Goal: Task Accomplishment & Management: Manage account settings

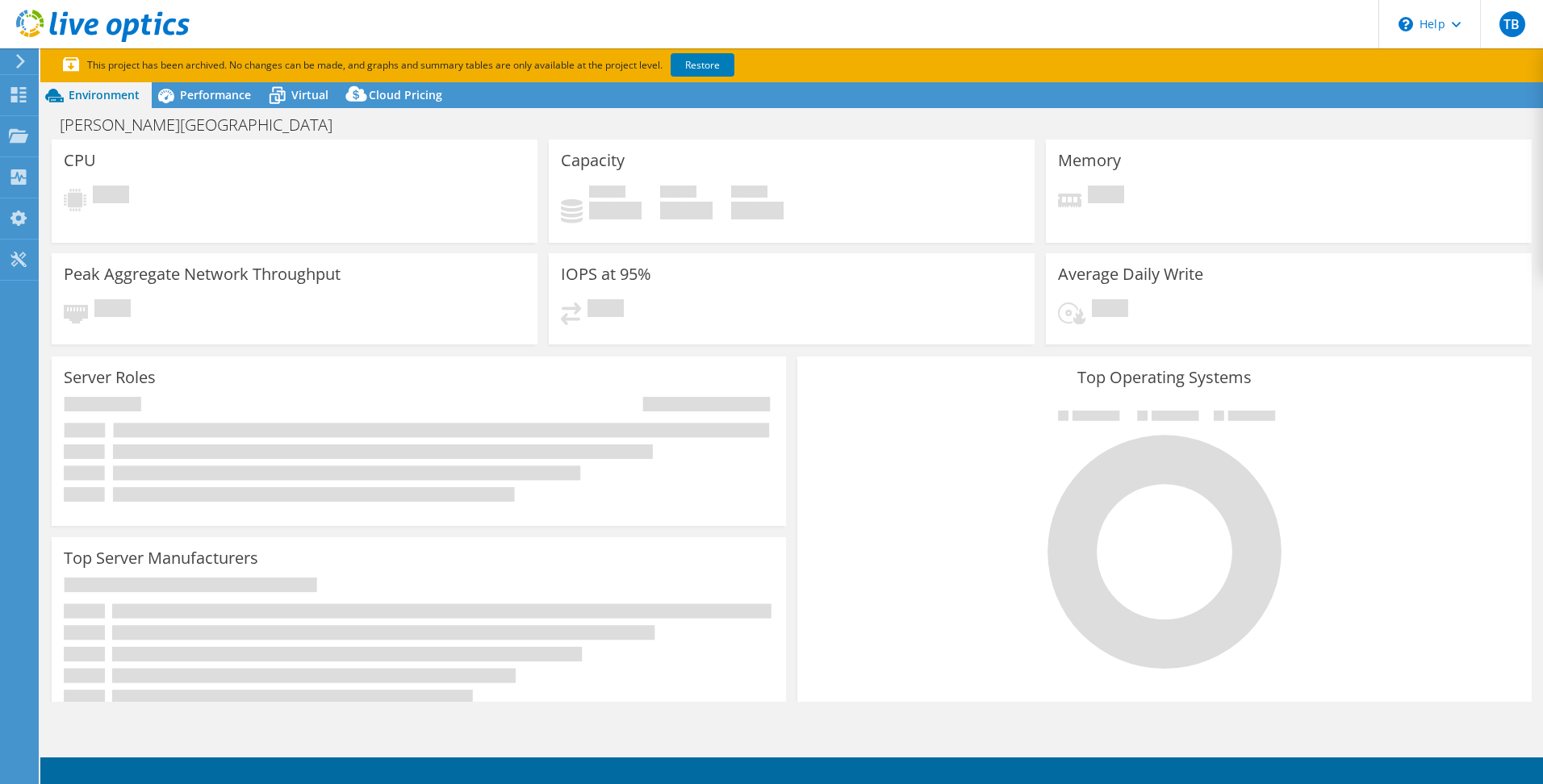
select select "USD"
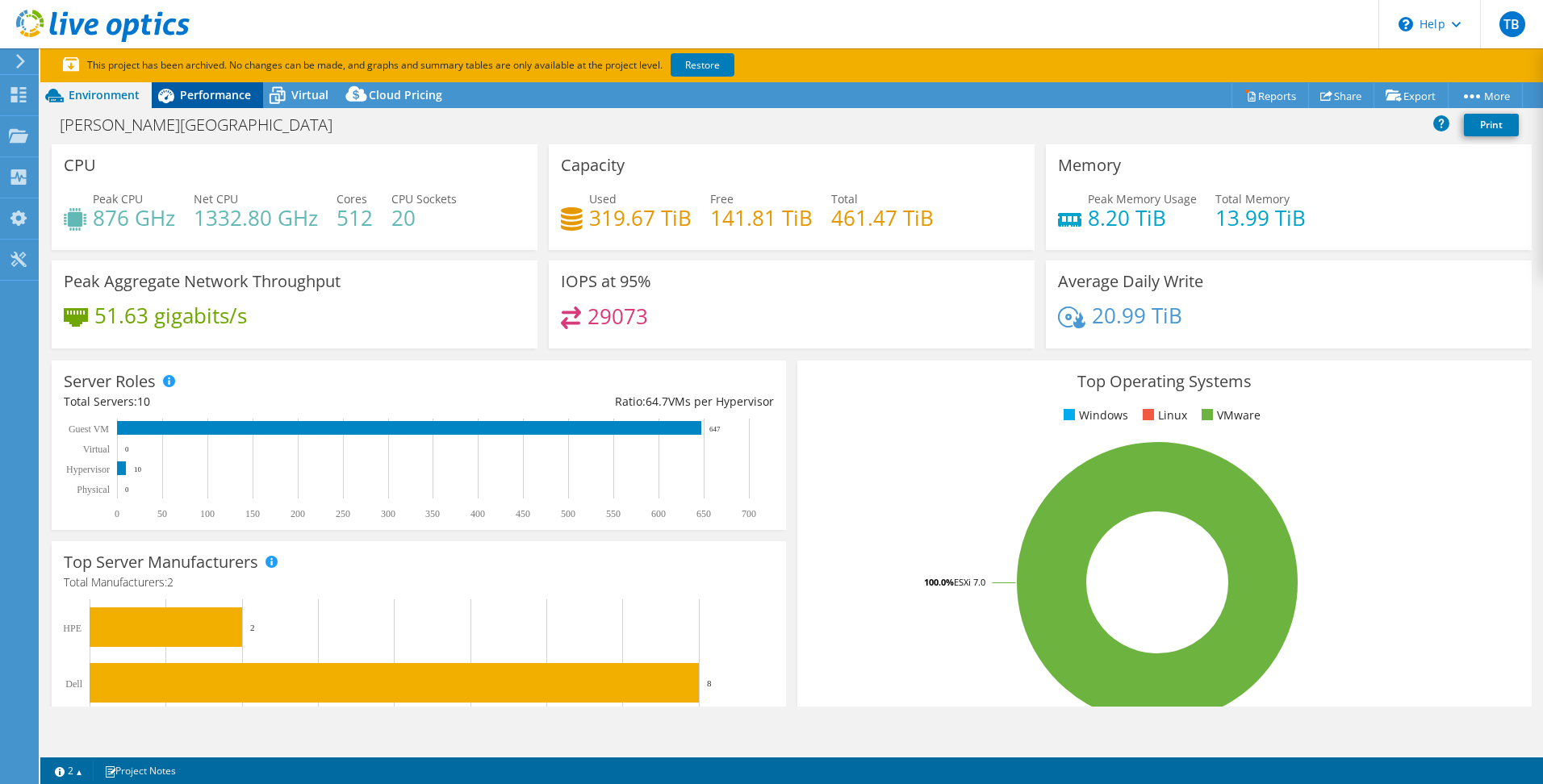
click at [213, 97] on span "Performance" at bounding box center [216, 95] width 71 height 16
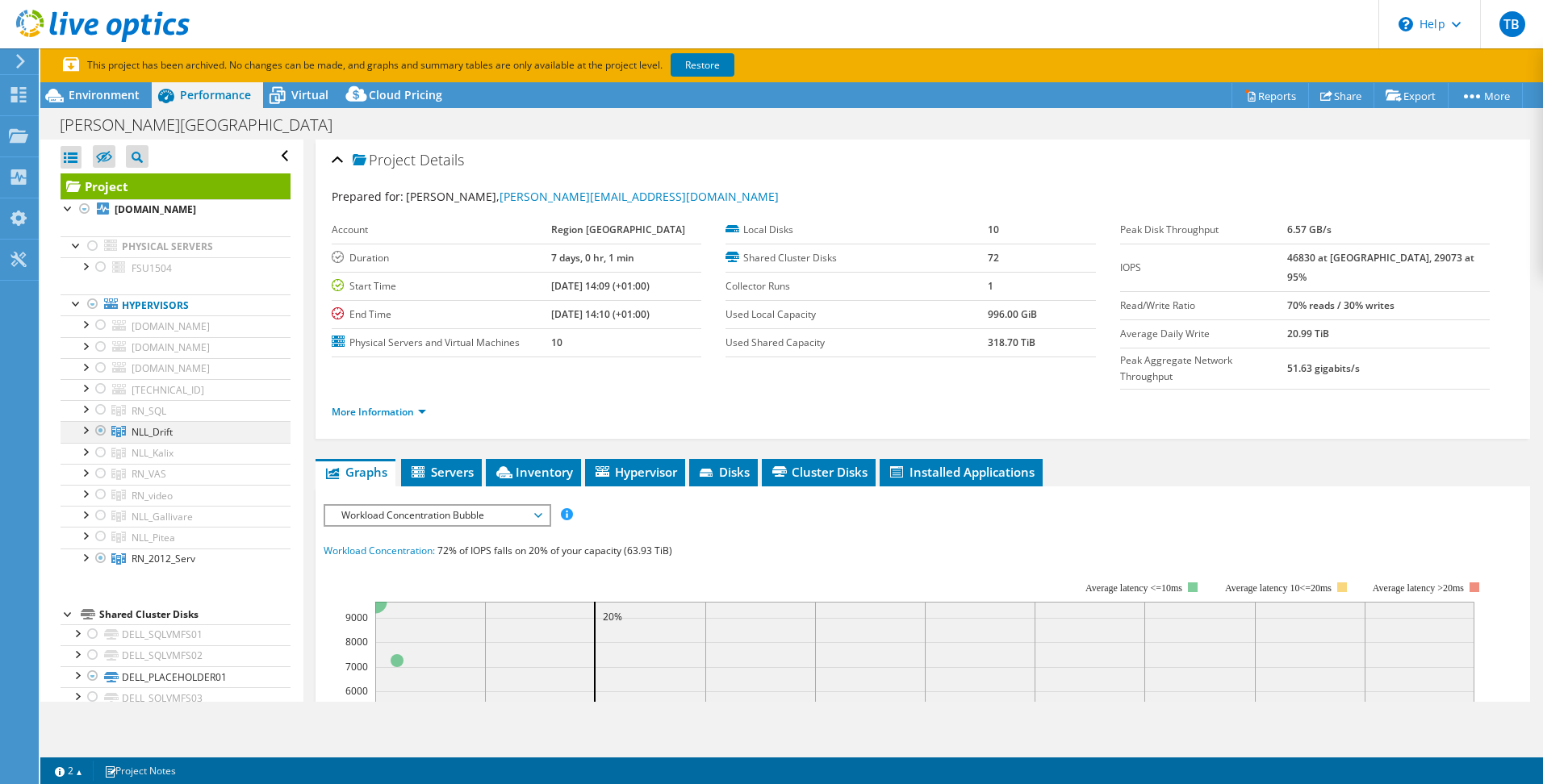
click at [87, 427] on div at bounding box center [84, 429] width 16 height 16
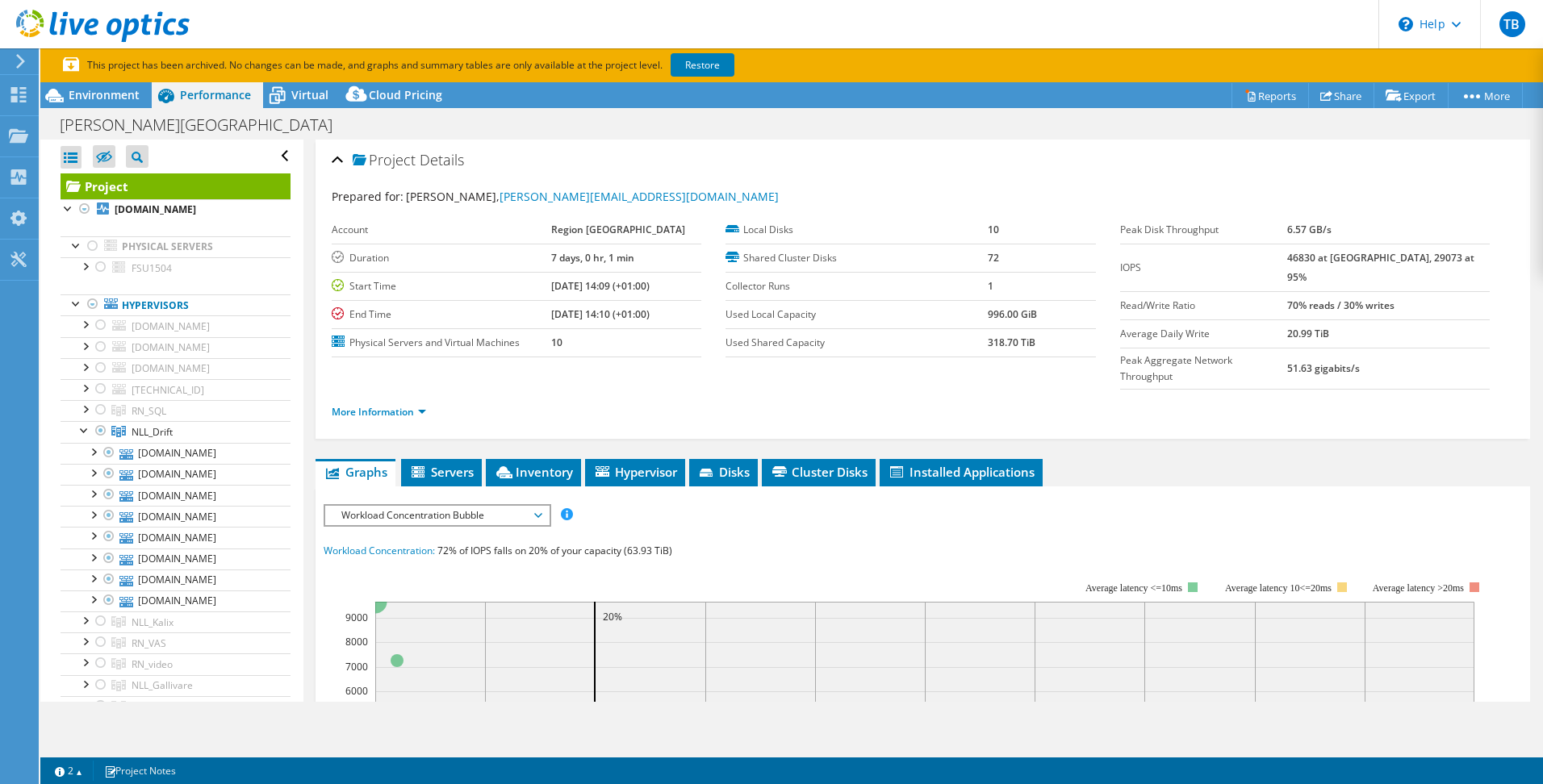
scroll to position [80, 0]
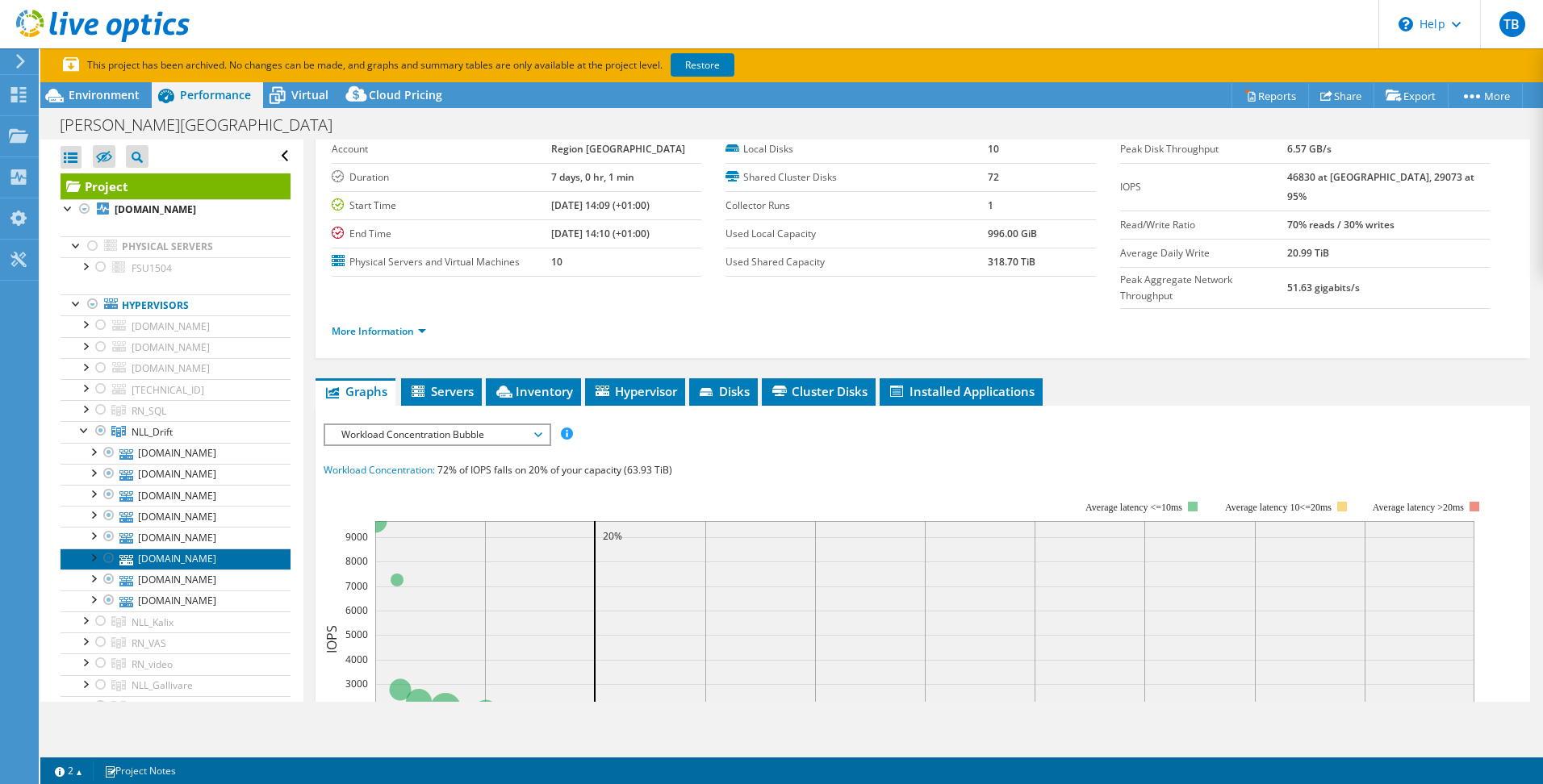
click at [147, 558] on link "esxi01.nll.se" at bounding box center [175, 559] width 230 height 21
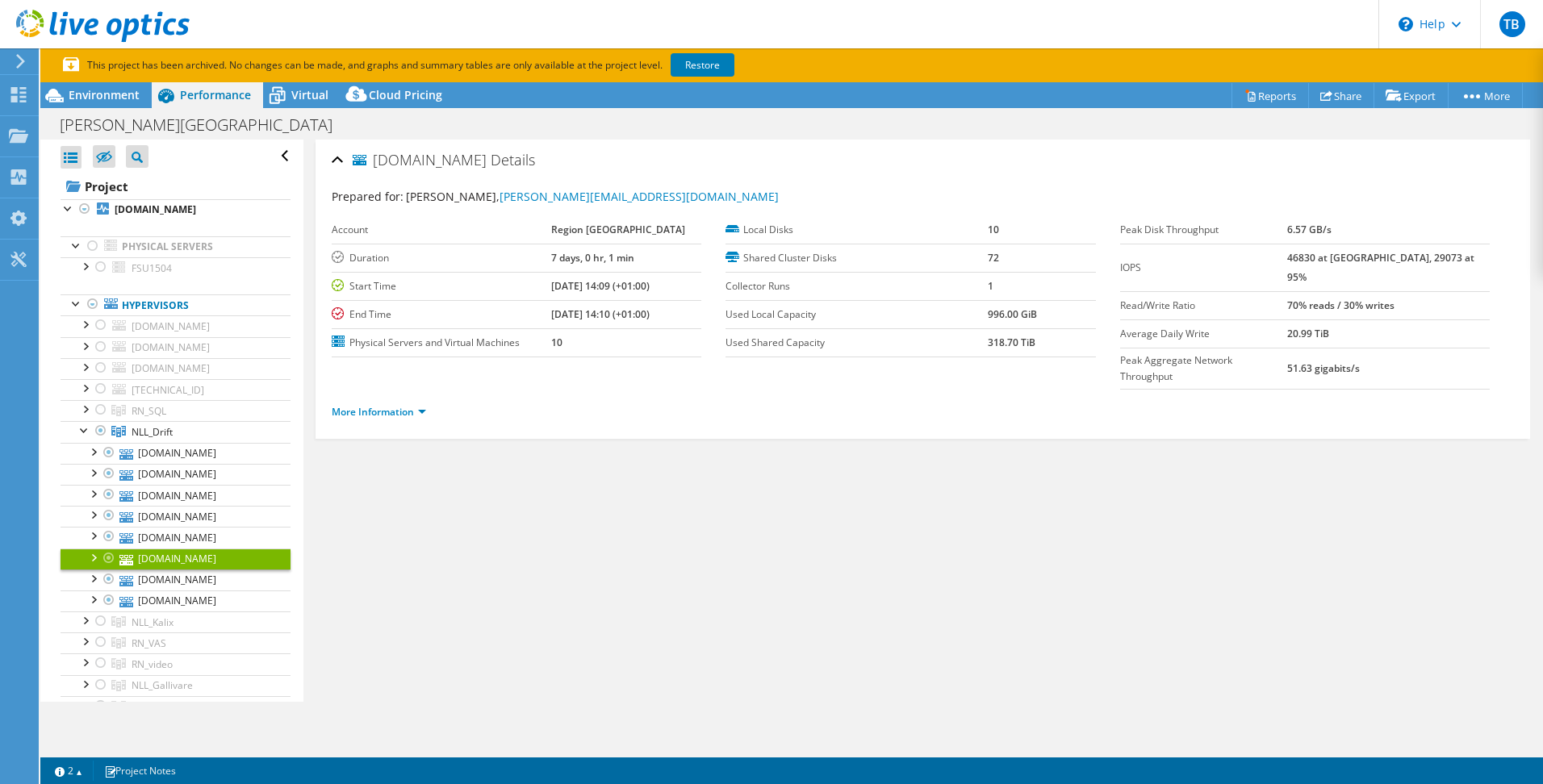
scroll to position [0, 0]
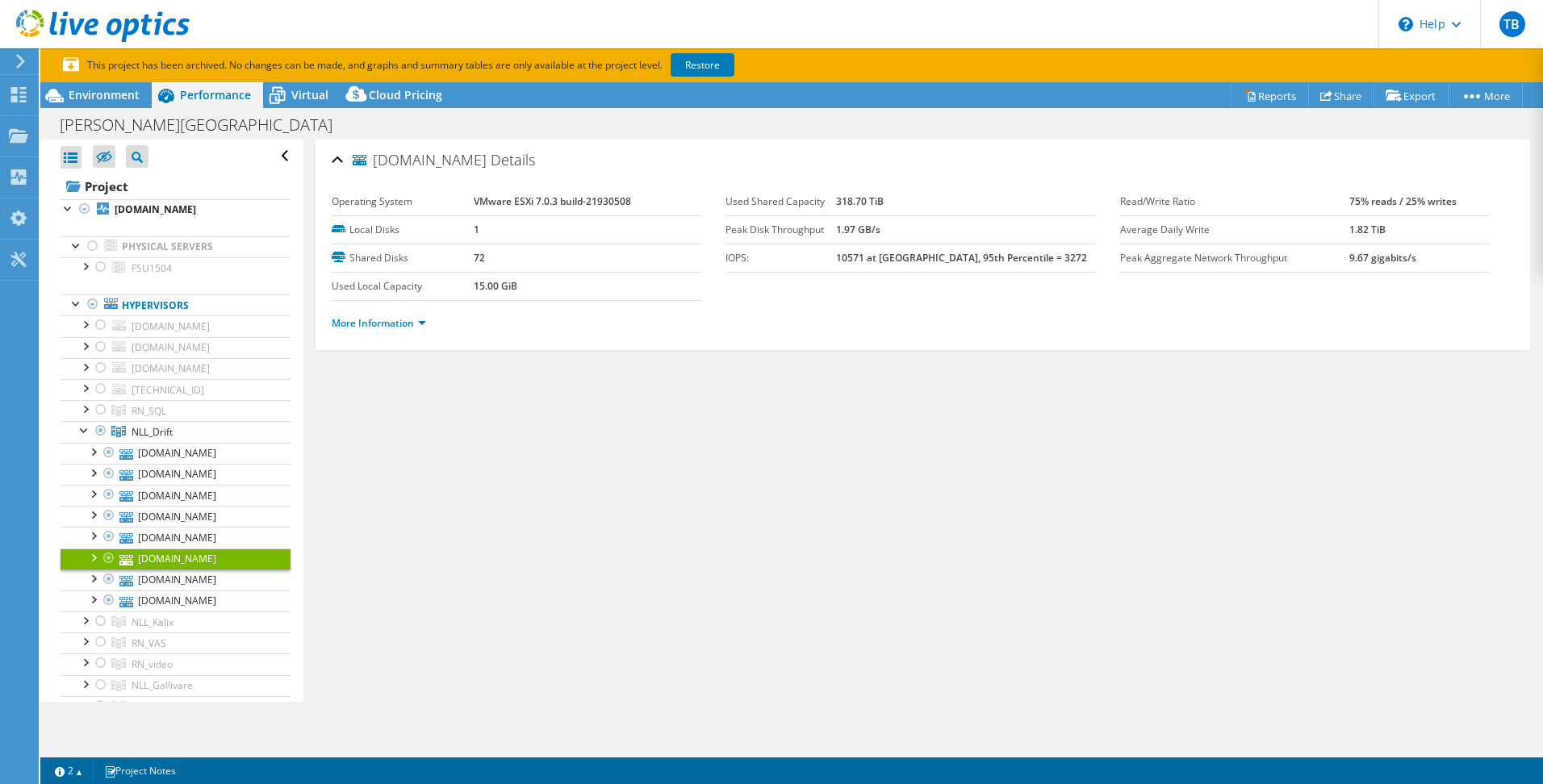
click at [93, 553] on div at bounding box center [92, 557] width 16 height 16
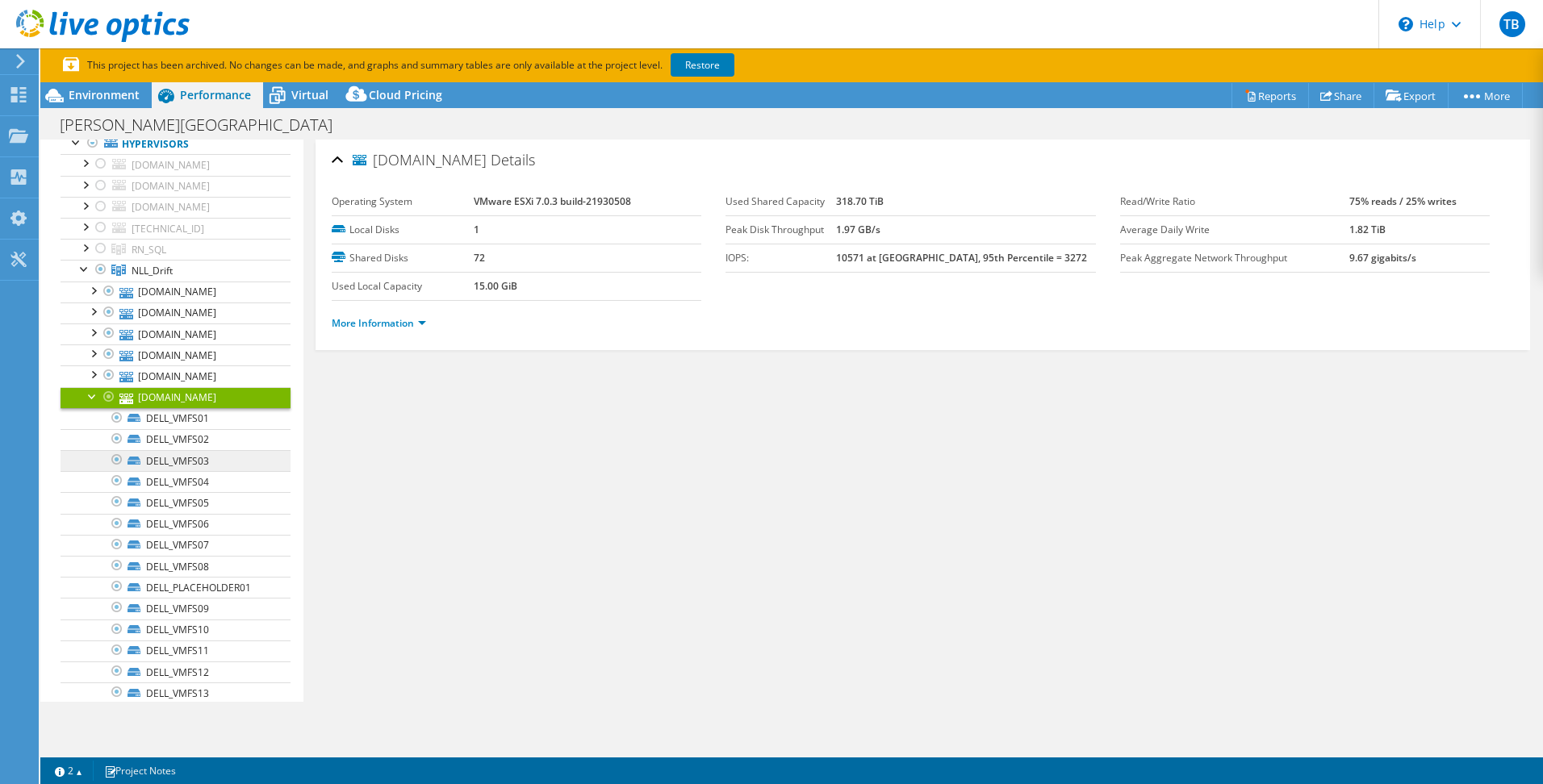
scroll to position [242, 0]
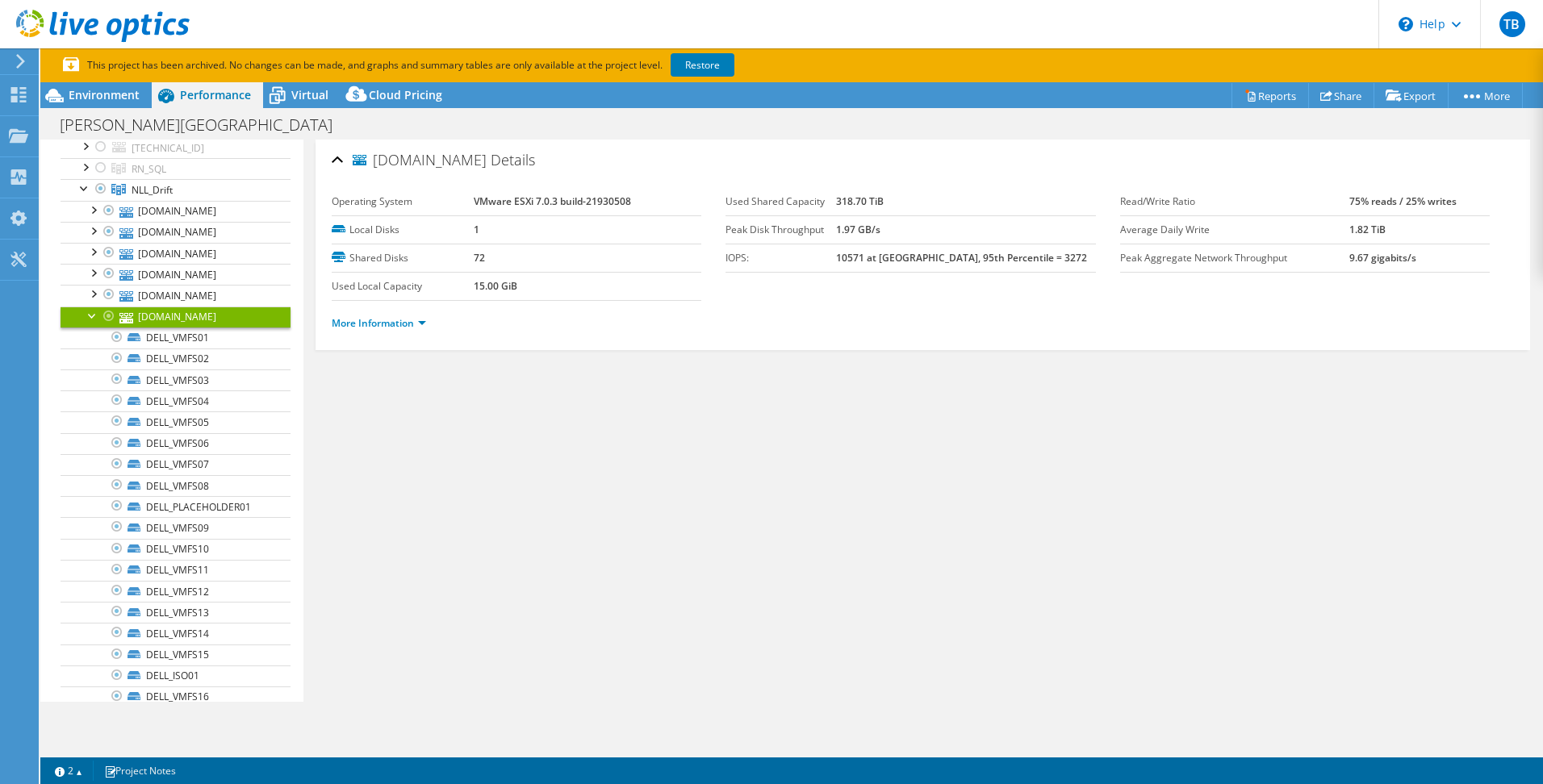
click at [91, 313] on div at bounding box center [92, 315] width 16 height 16
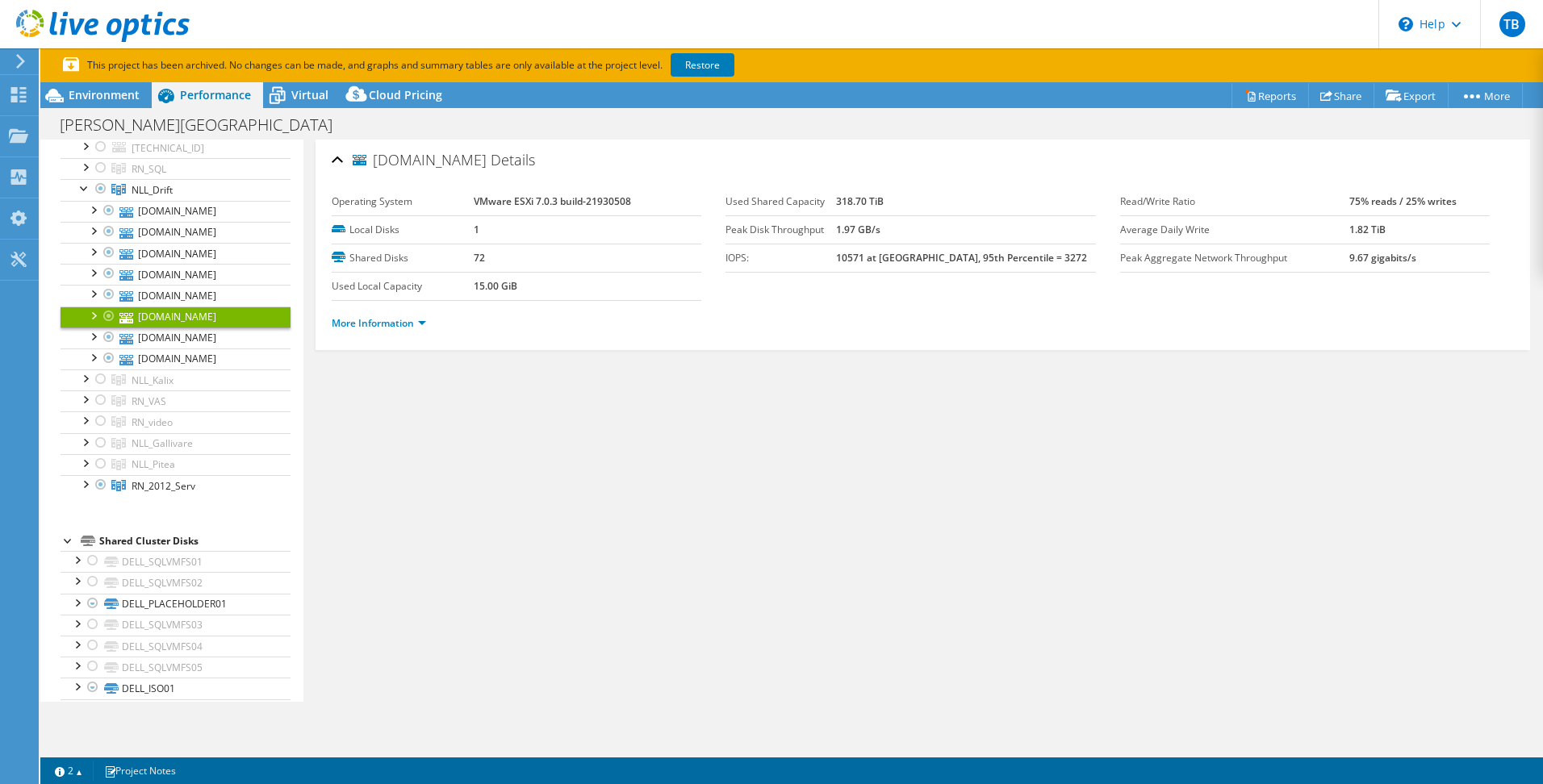
scroll to position [0, 0]
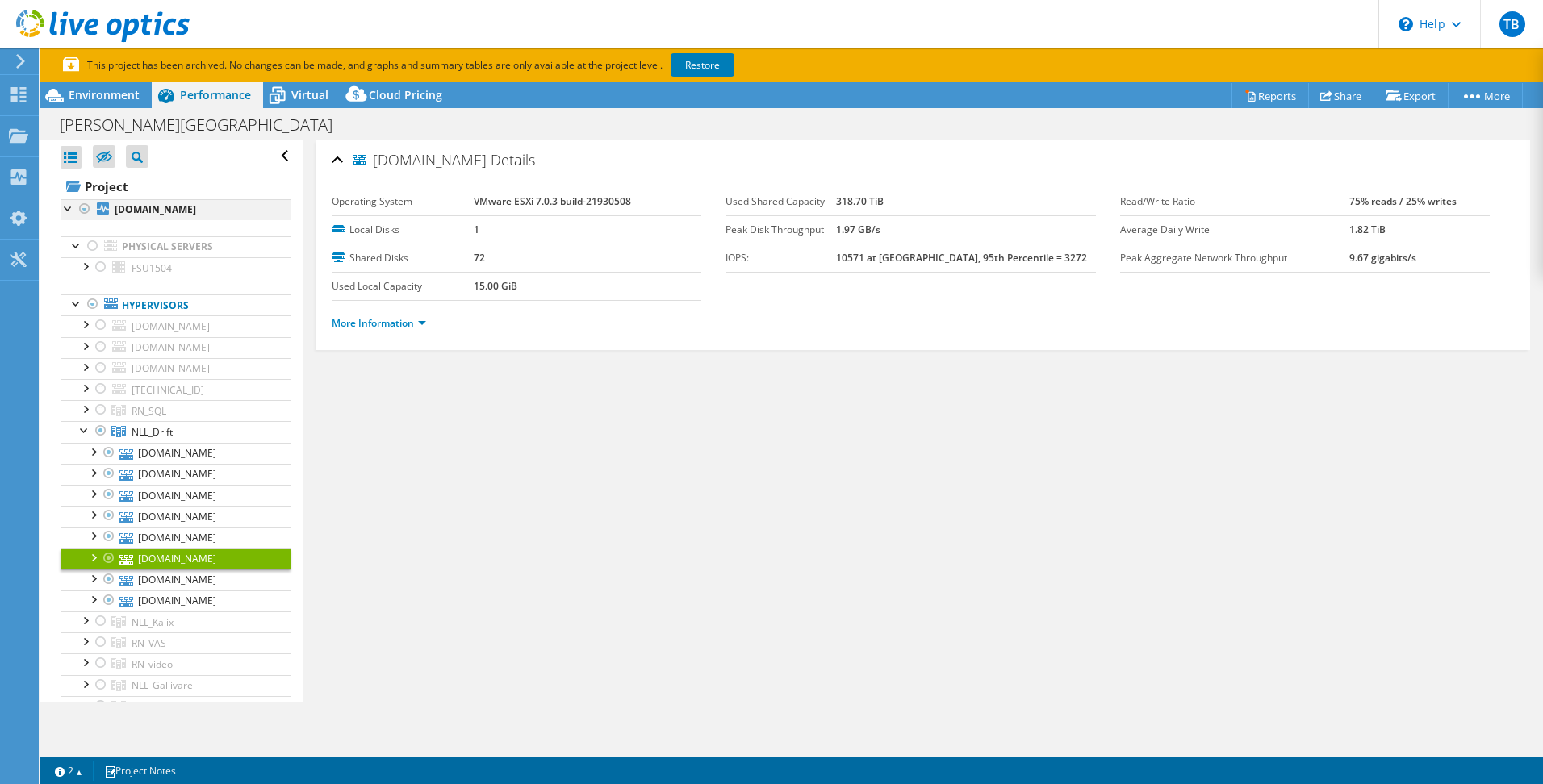
click at [63, 210] on div at bounding box center [69, 207] width 16 height 16
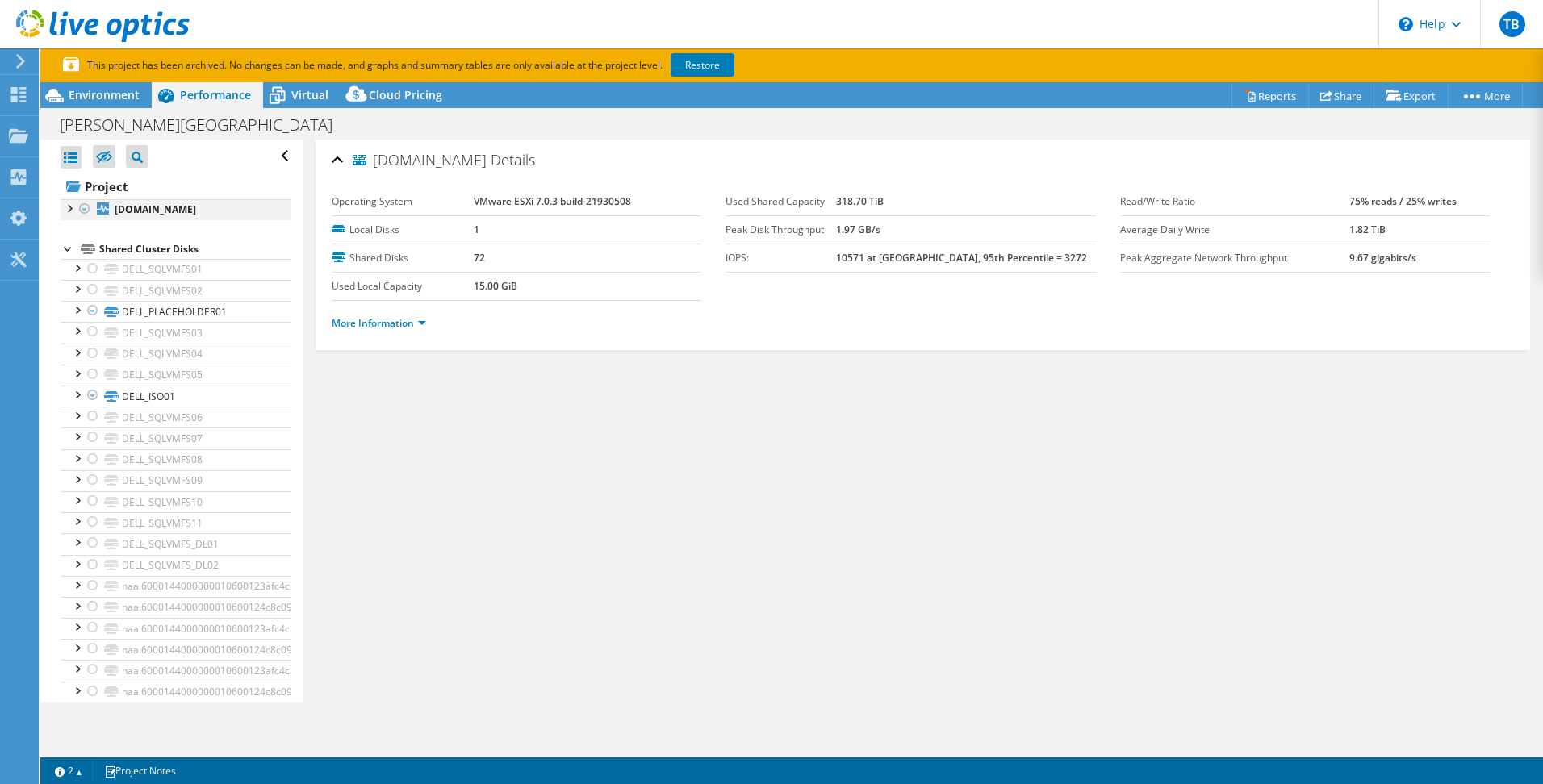
click at [75, 211] on div at bounding box center [69, 207] width 16 height 16
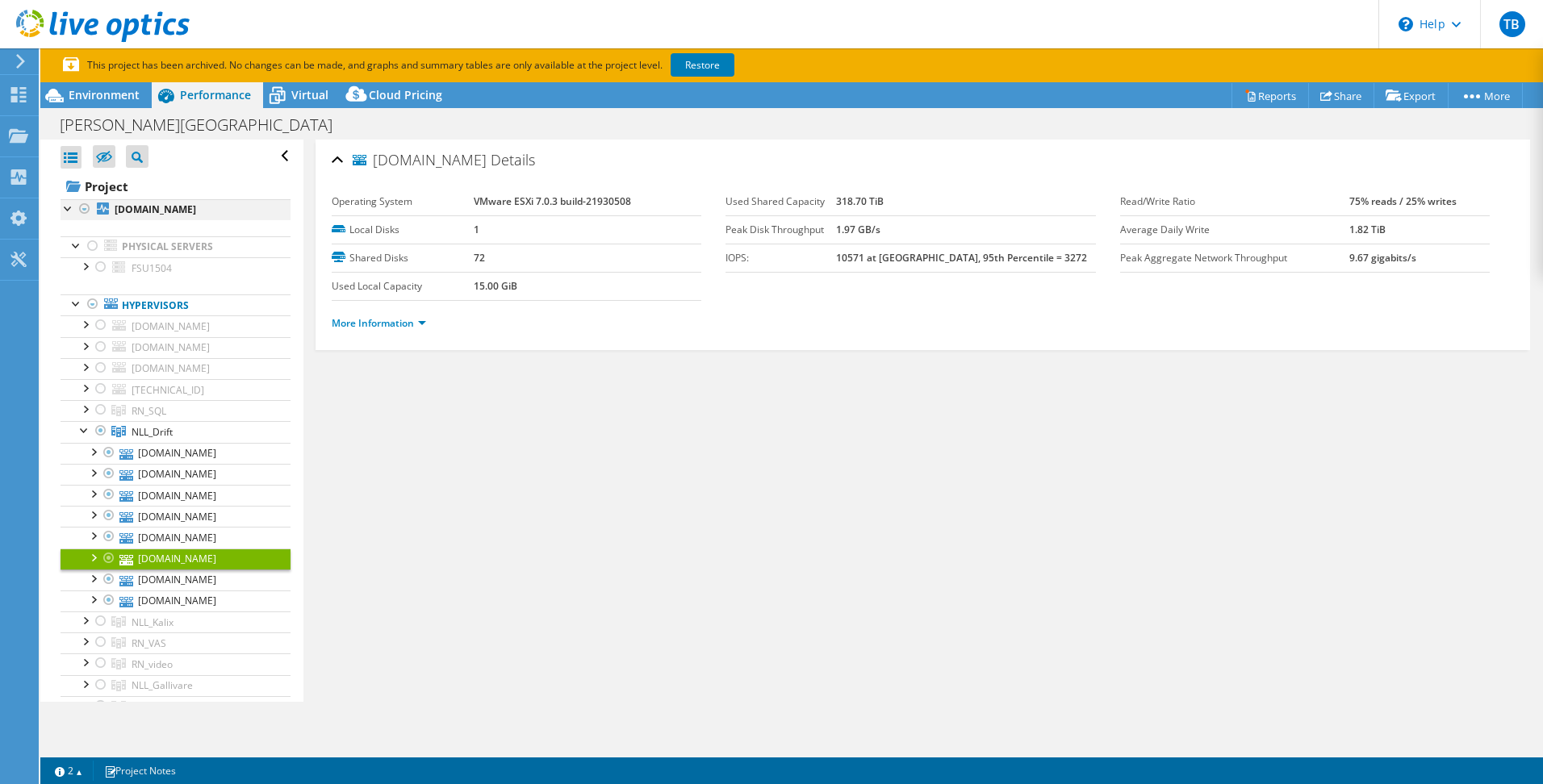
click at [73, 210] on div at bounding box center [69, 207] width 16 height 16
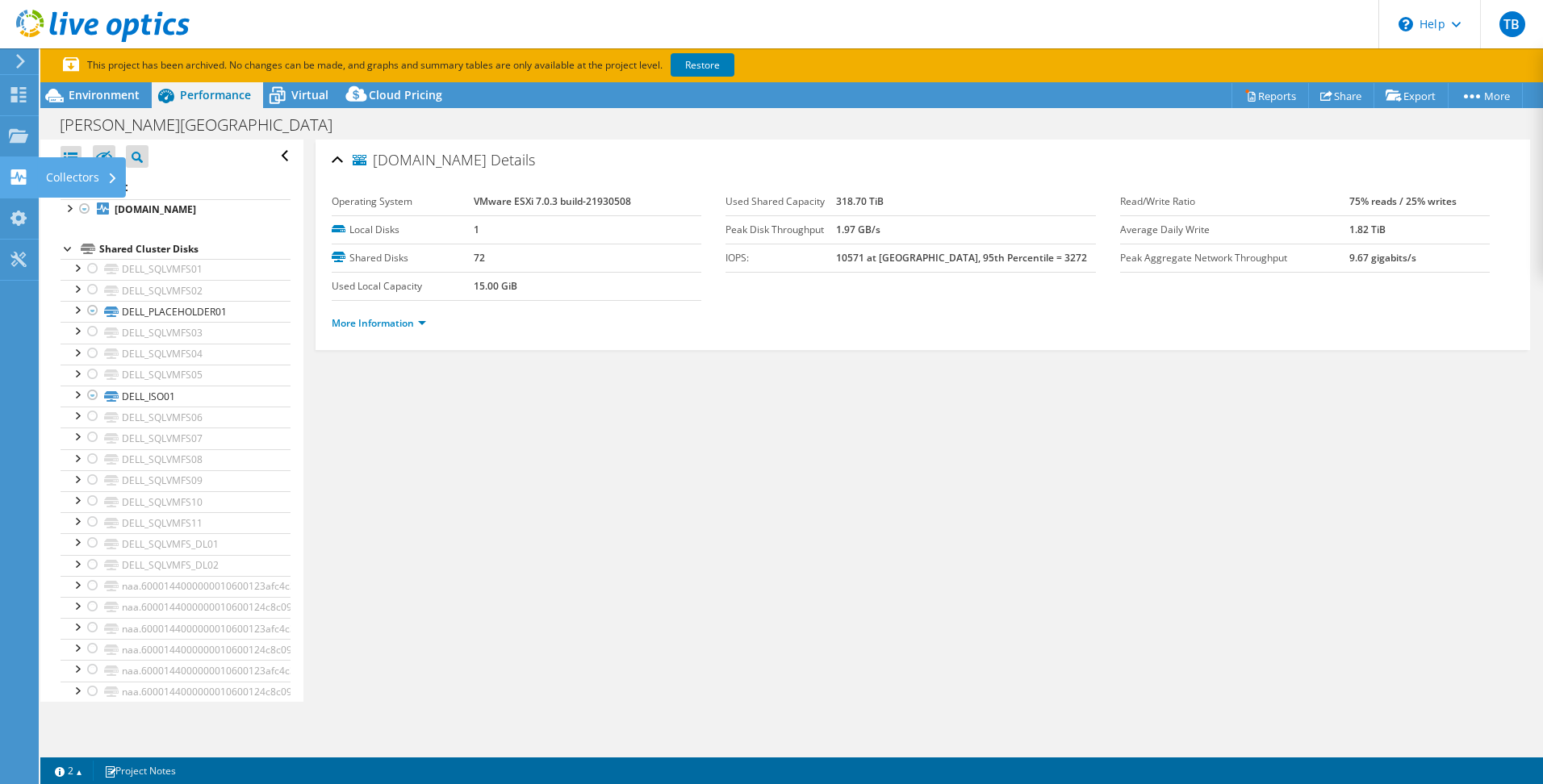
click at [56, 177] on div "Collectors" at bounding box center [82, 177] width 88 height 40
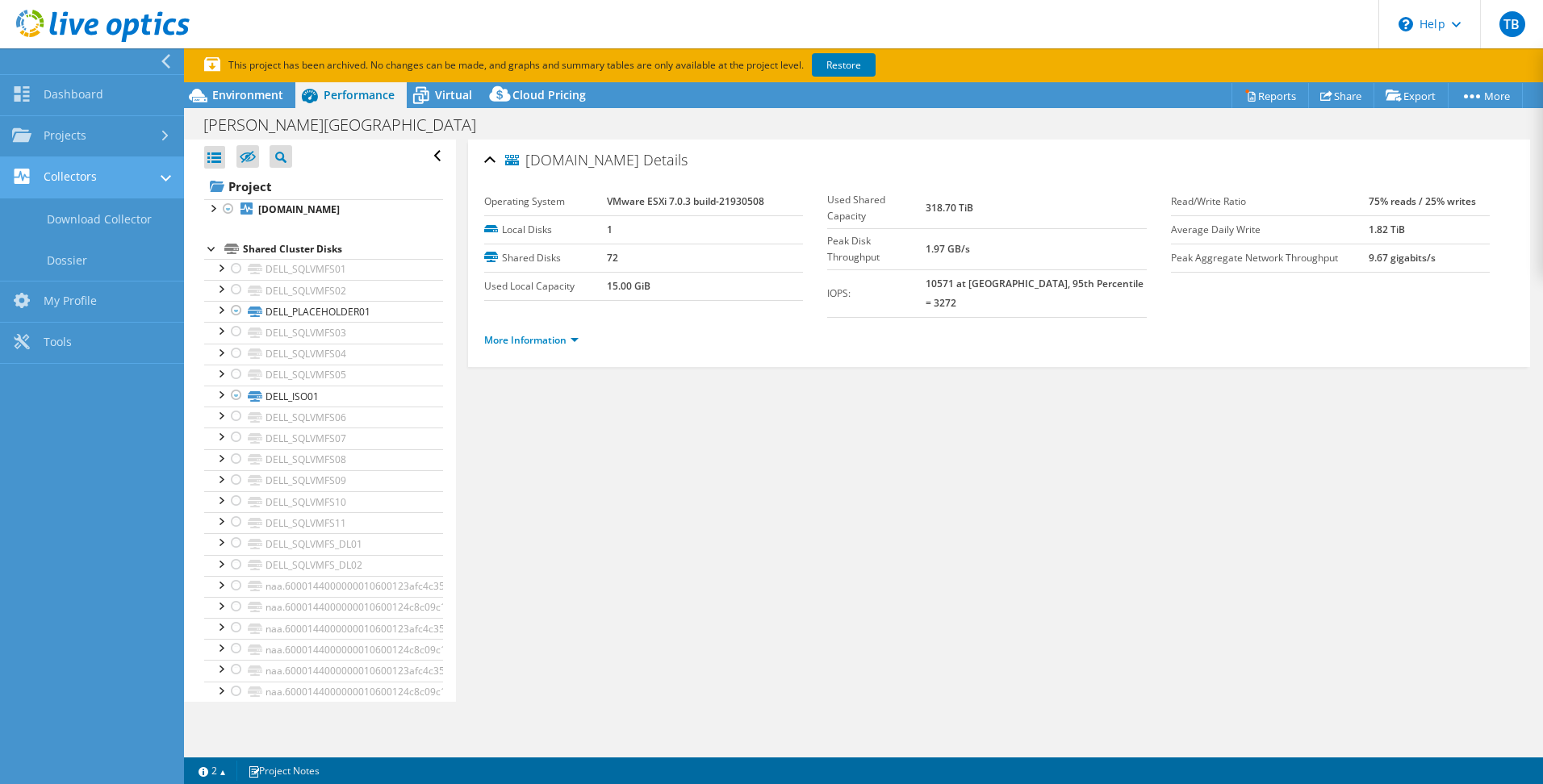
click at [158, 183] on link "Collectors" at bounding box center [92, 178] width 184 height 41
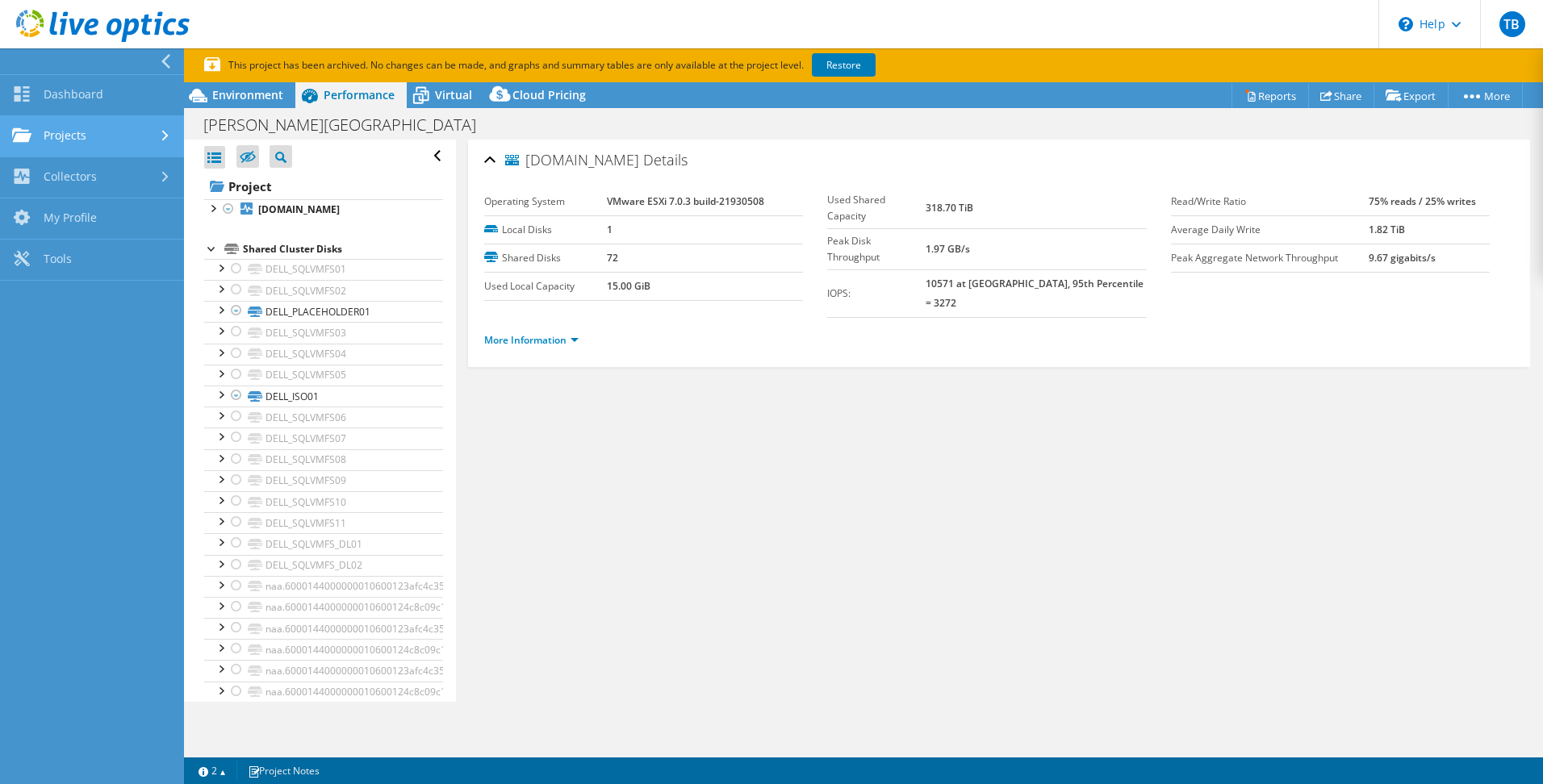
click at [138, 141] on link "Projects" at bounding box center [92, 137] width 184 height 41
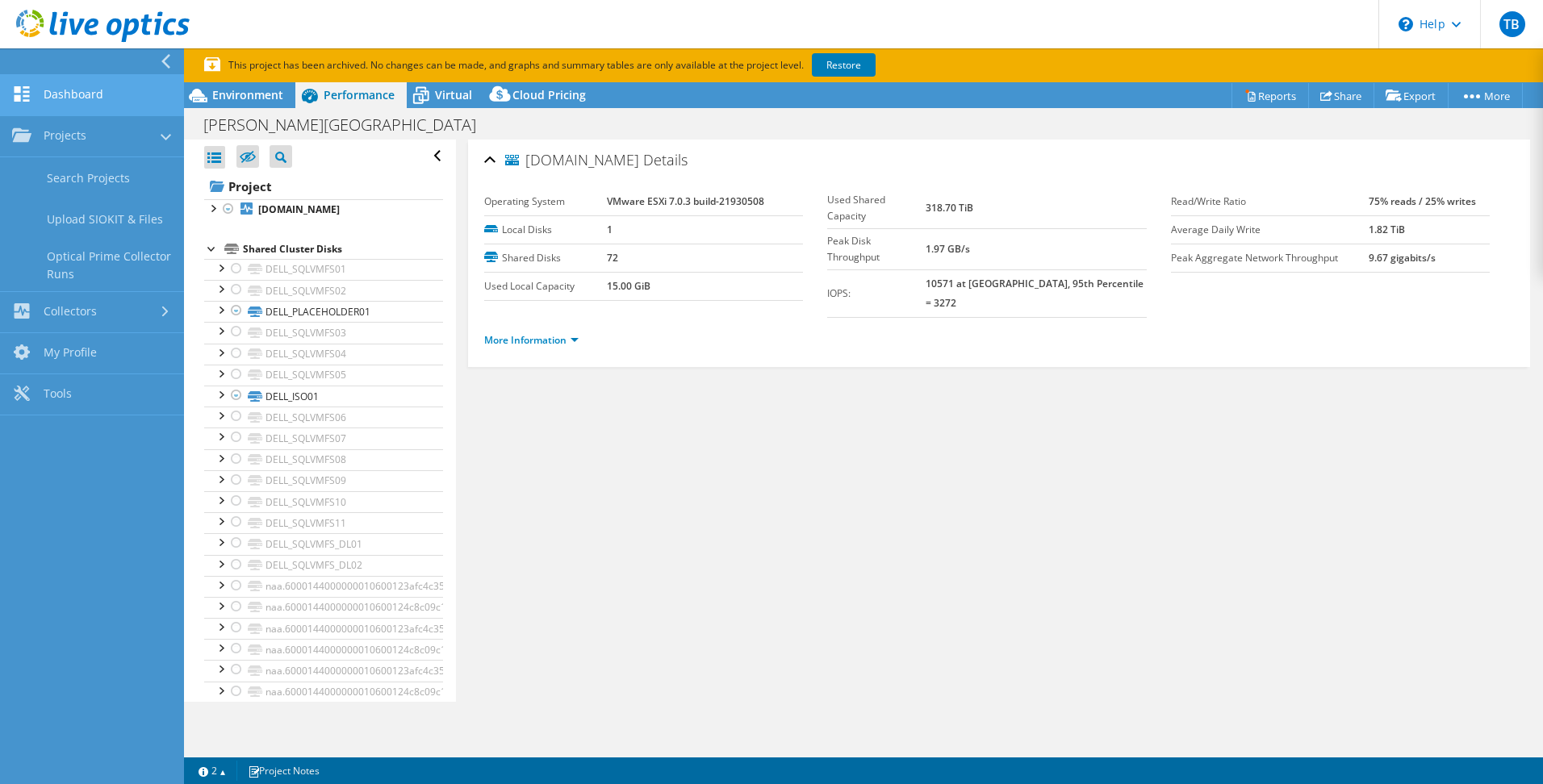
click at [94, 107] on link "Dashboard" at bounding box center [92, 96] width 184 height 41
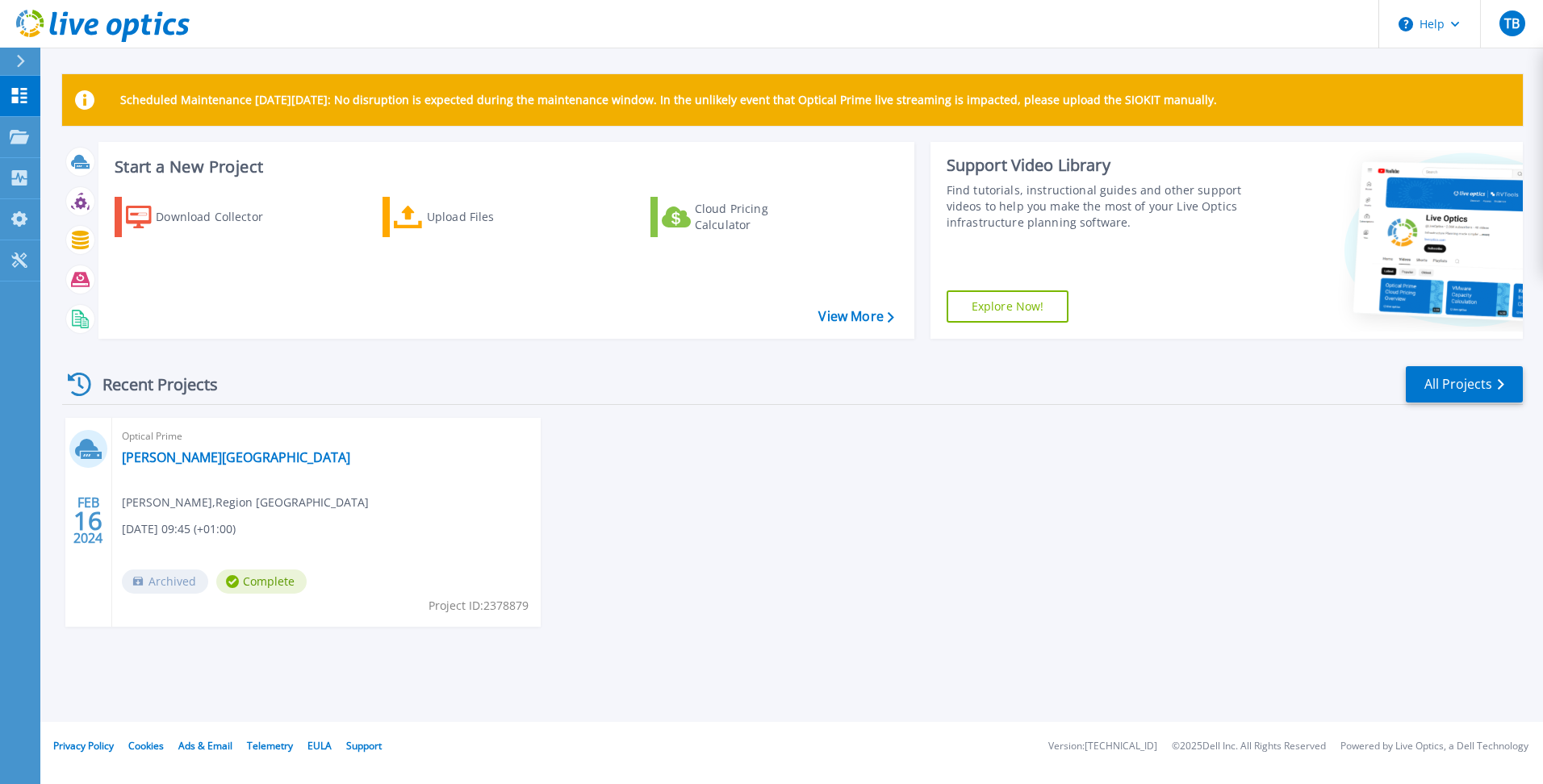
click at [19, 58] on icon at bounding box center [20, 61] width 9 height 13
click at [983, 35] on header "Help TB End User Torbjörn Blomster torbjorn.blomster@norrbotten.se Region Norrb…" at bounding box center [772, 24] width 1543 height 48
click at [866, 325] on div "Download Collector Upload Files Cloud Pricing Calculator" at bounding box center [504, 258] width 805 height 147
click at [866, 322] on link "View More" at bounding box center [856, 317] width 75 height 16
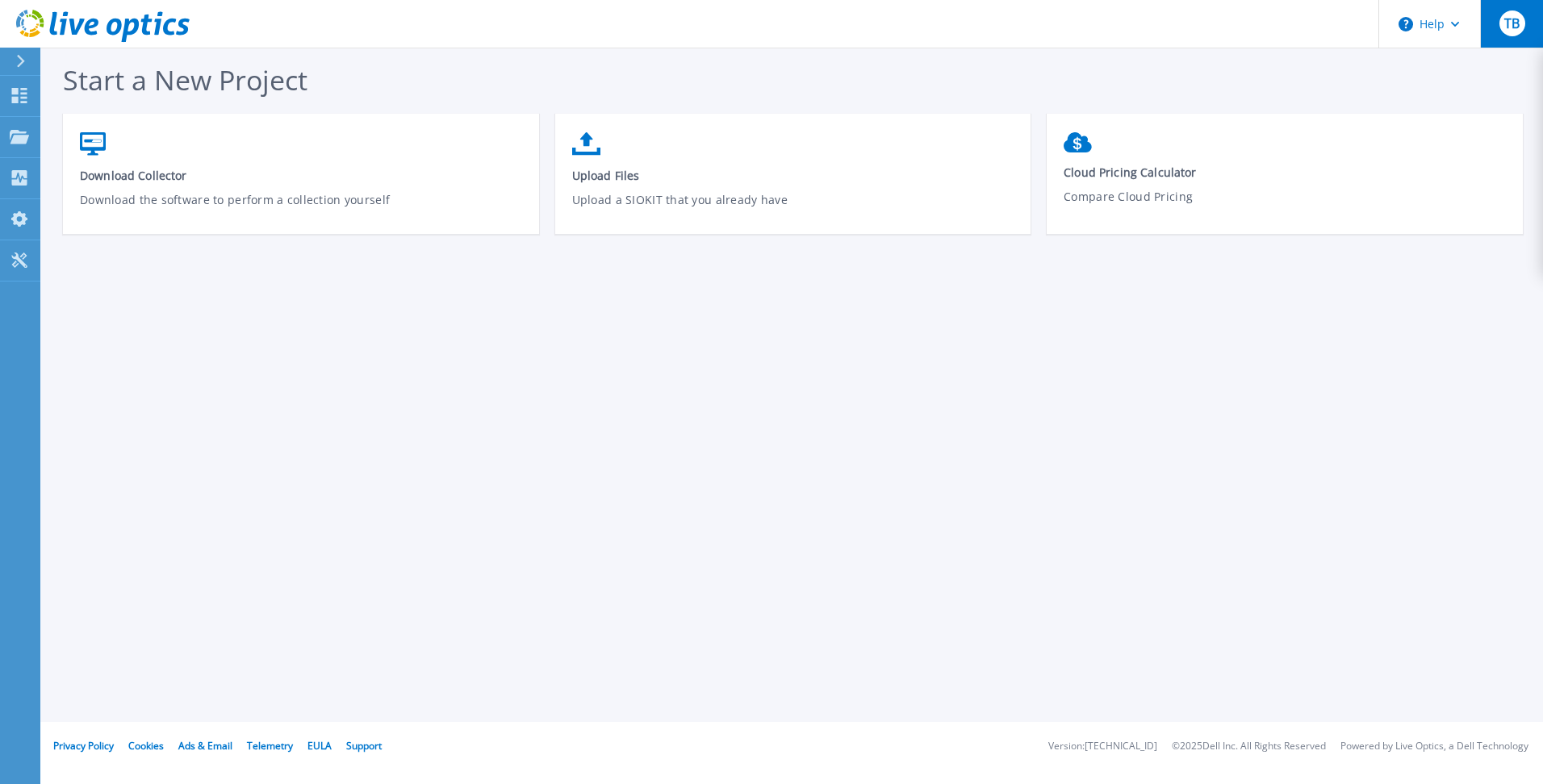
click at [1515, 23] on span "TB" at bounding box center [1513, 23] width 16 height 13
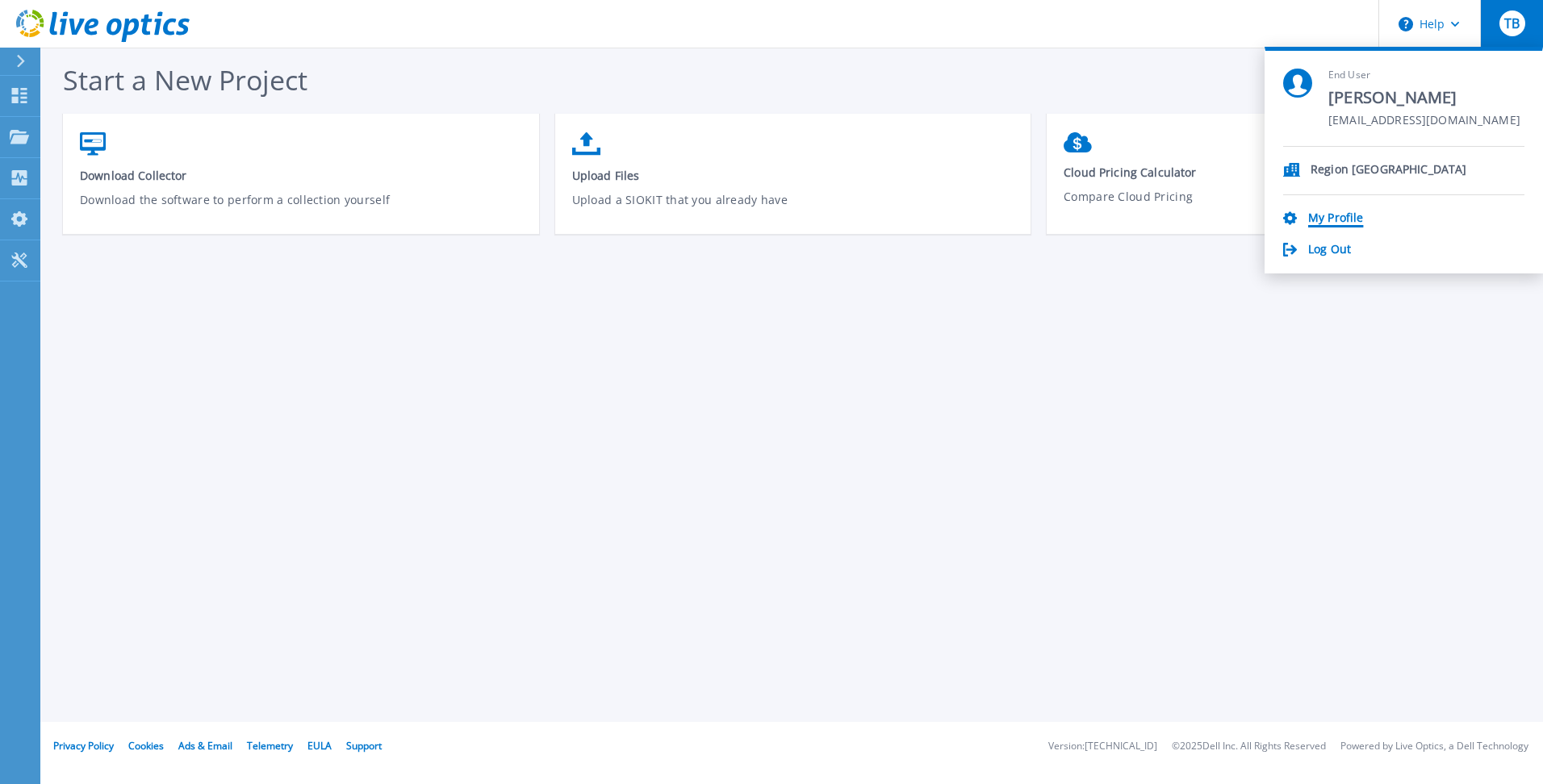
click at [1350, 217] on link "My Profile" at bounding box center [1336, 220] width 55 height 16
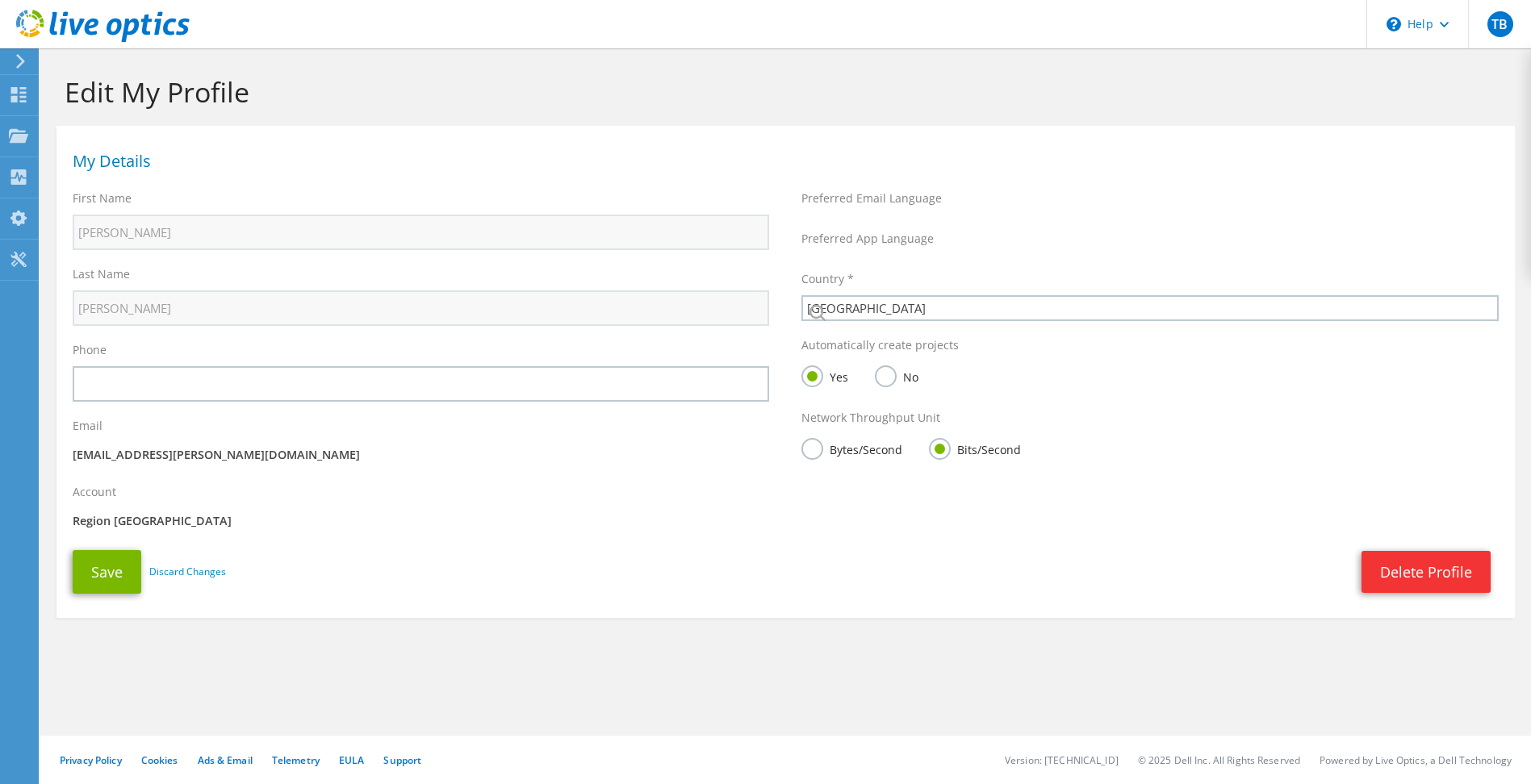
select select "189"
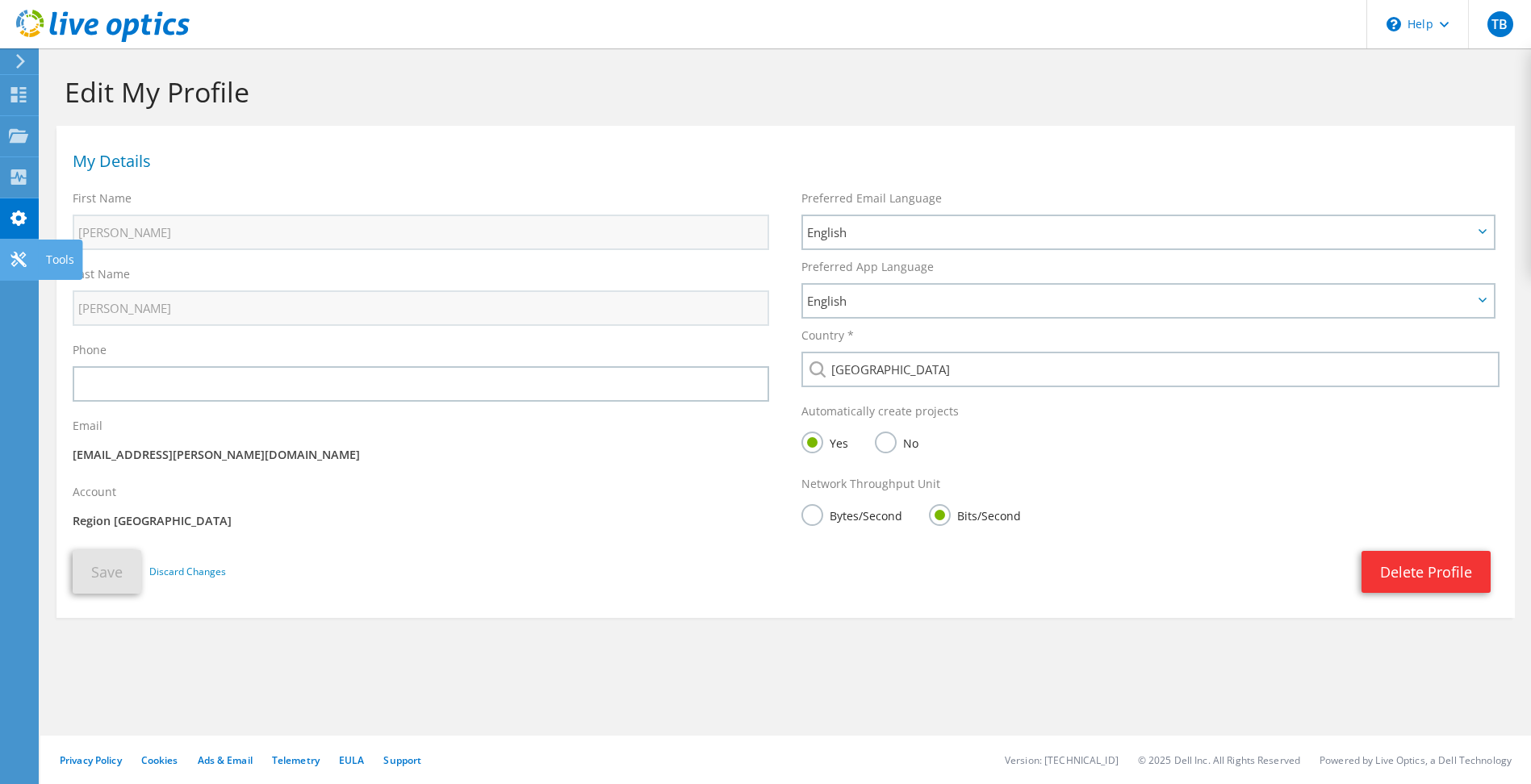
click at [21, 255] on use at bounding box center [19, 260] width 16 height 16
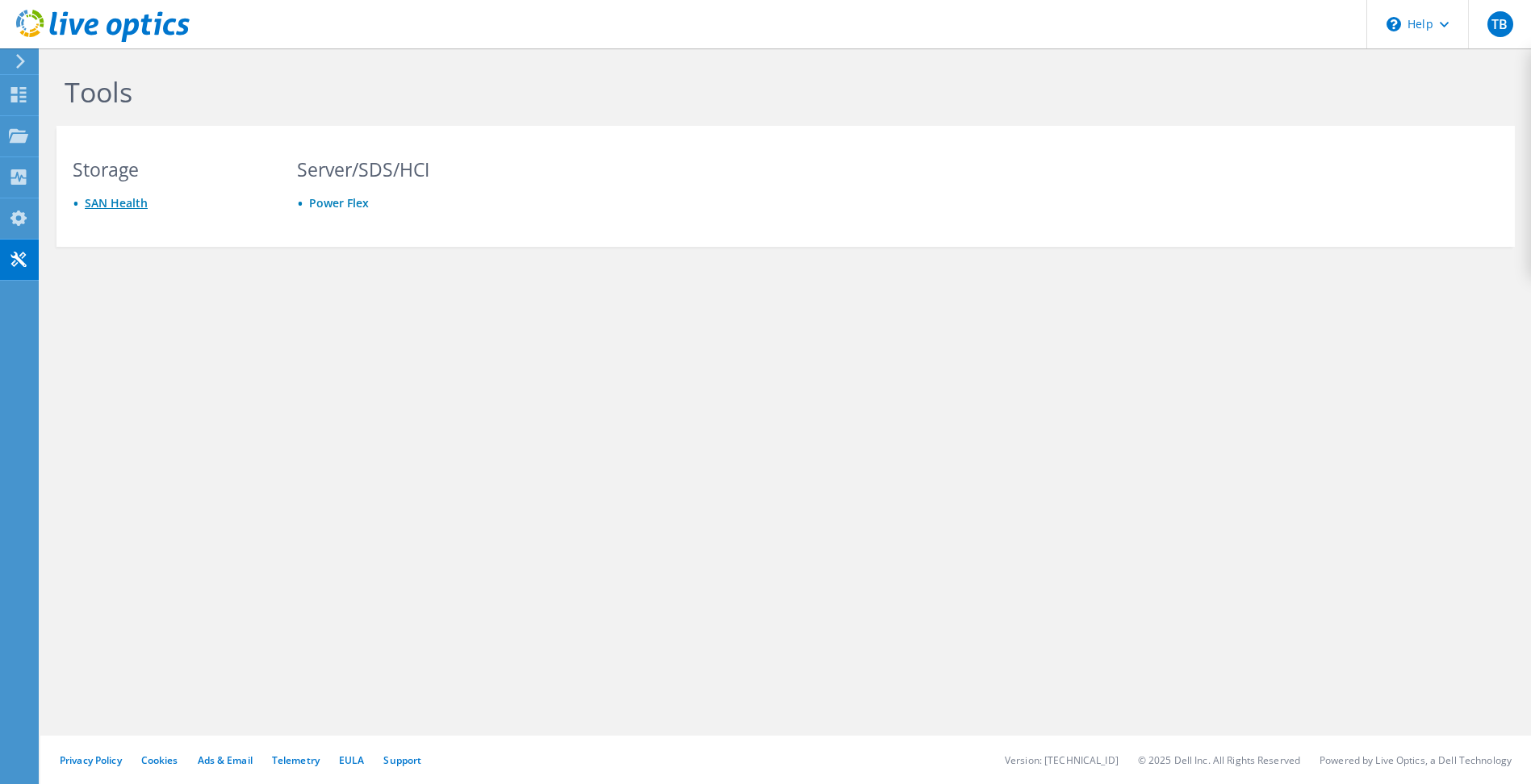
click at [114, 204] on link "SAN Health" at bounding box center [116, 203] width 63 height 16
